Goal: Information Seeking & Learning: Learn about a topic

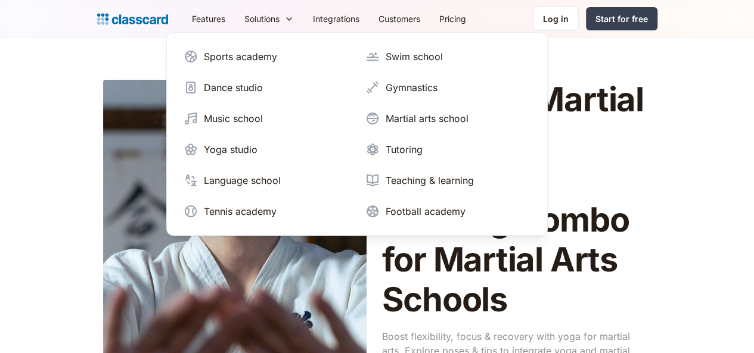
click at [386, 88] on div "Gymnastics" at bounding box center [412, 87] width 52 height 14
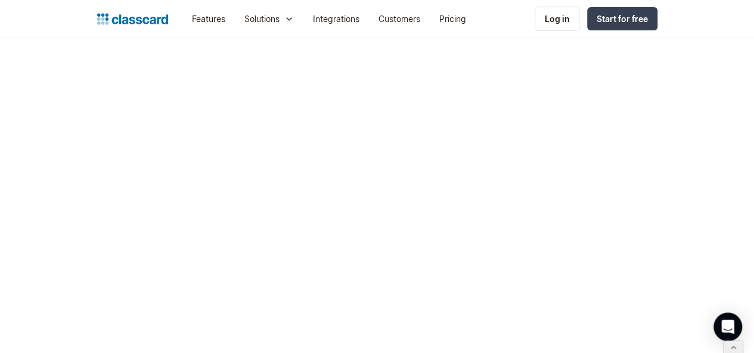
scroll to position [4802, 0]
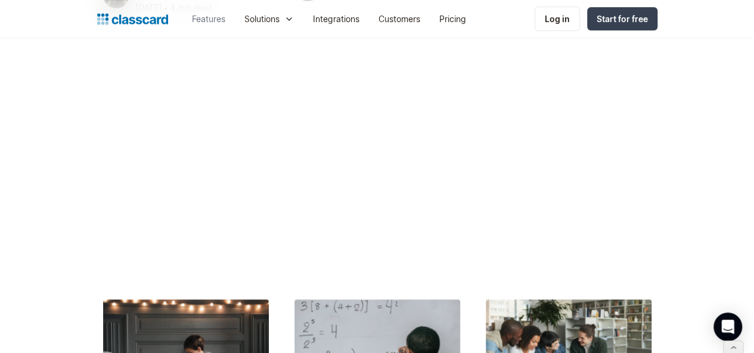
click at [182, 20] on link "Features" at bounding box center [208, 18] width 52 height 27
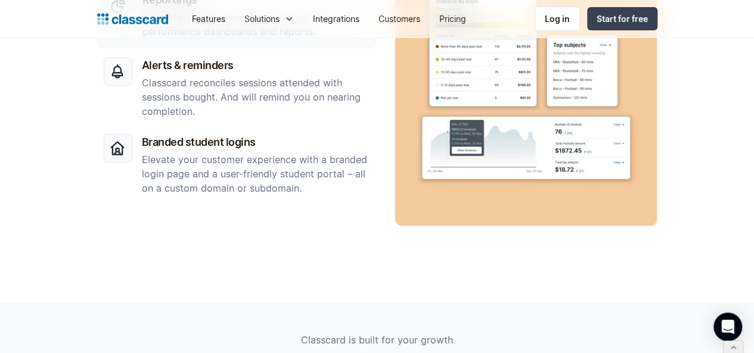
scroll to position [2005, 0]
